Goal: Information Seeking & Learning: Understand process/instructions

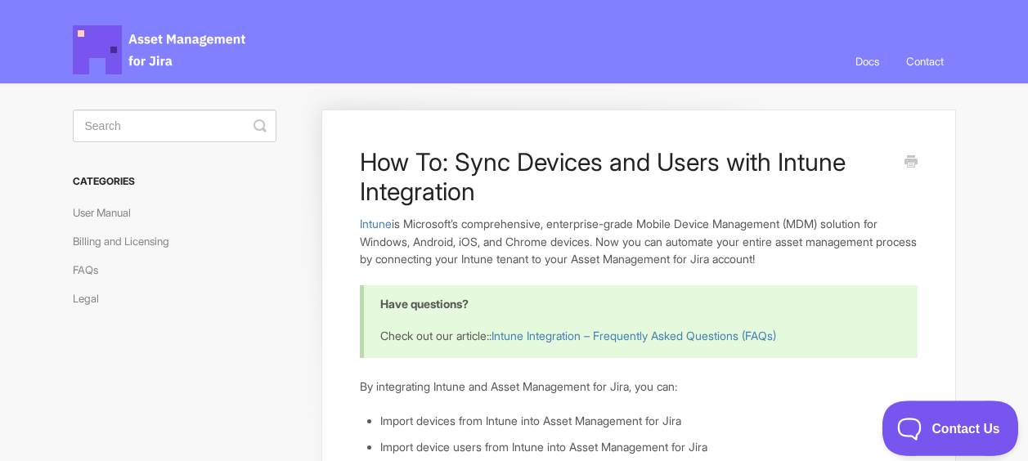
click at [943, 415] on button "Contact Us" at bounding box center [942, 425] width 121 height 49
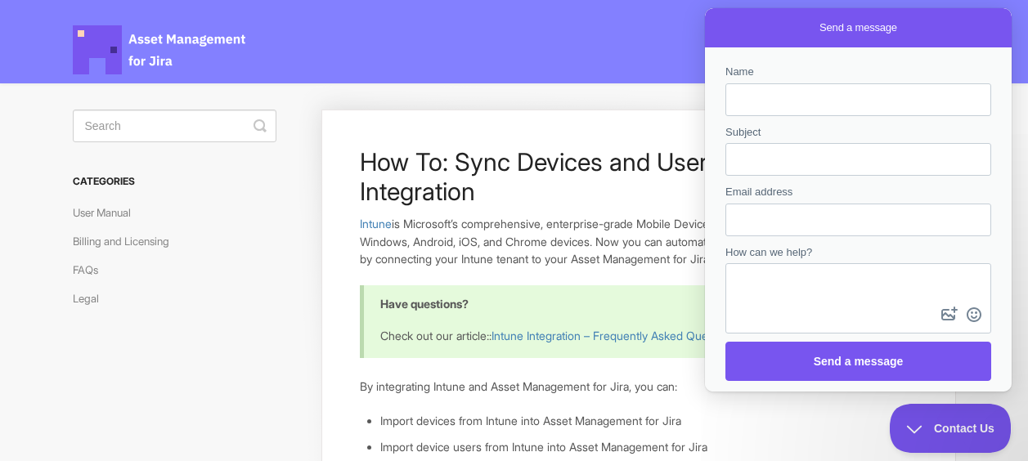
click at [132, 208] on link "User Manual" at bounding box center [108, 213] width 70 height 26
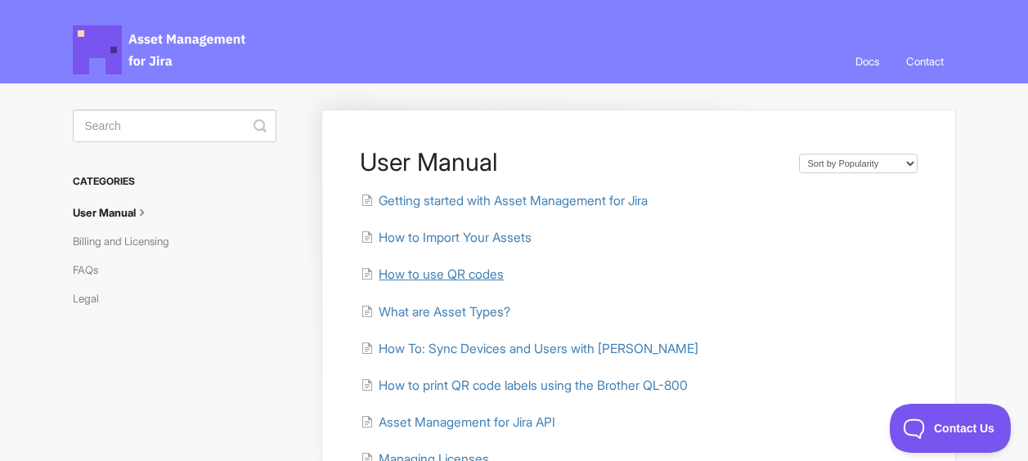
click at [466, 281] on span "How to use QR codes" at bounding box center [441, 275] width 125 height 16
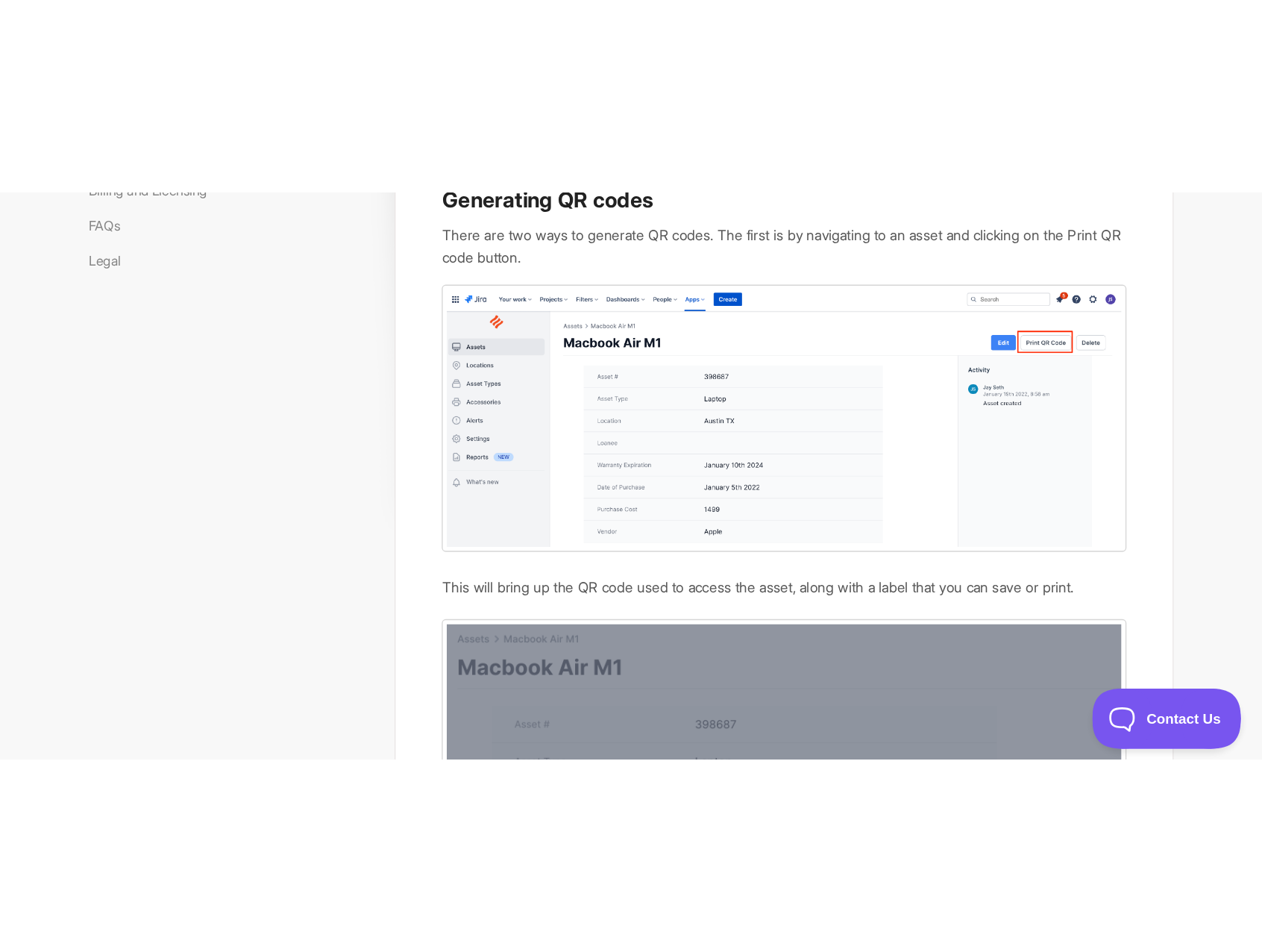
scroll to position [222, 0]
